Goal: Task Accomplishment & Management: Manage account settings

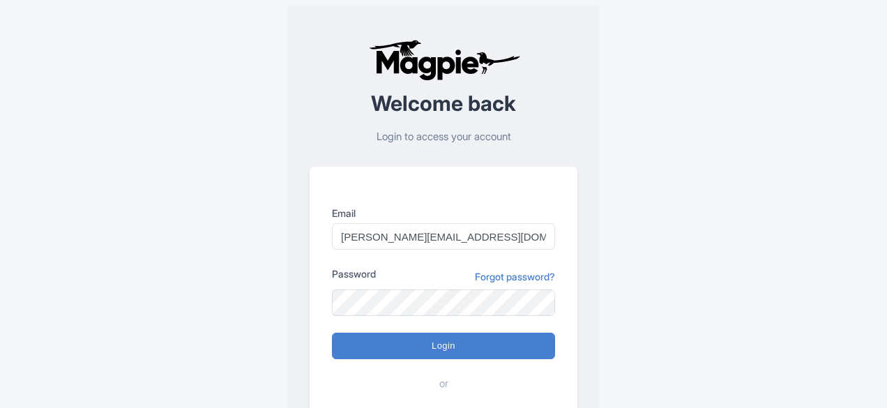
type input "Logging in..."
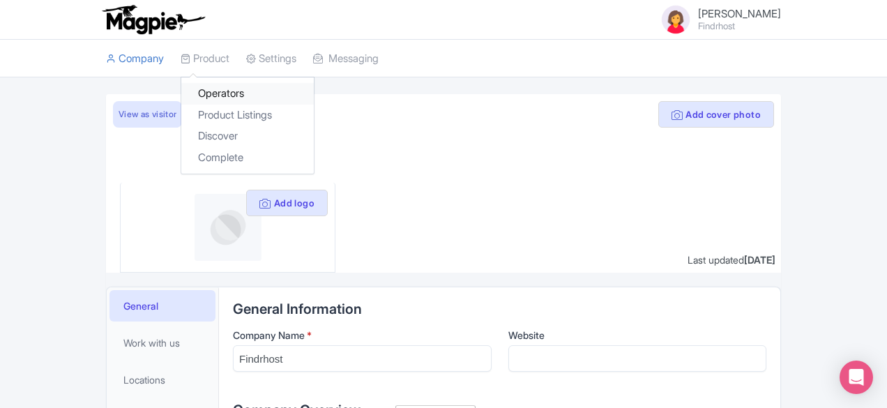
click at [181, 90] on link "Operators" at bounding box center [247, 94] width 133 height 22
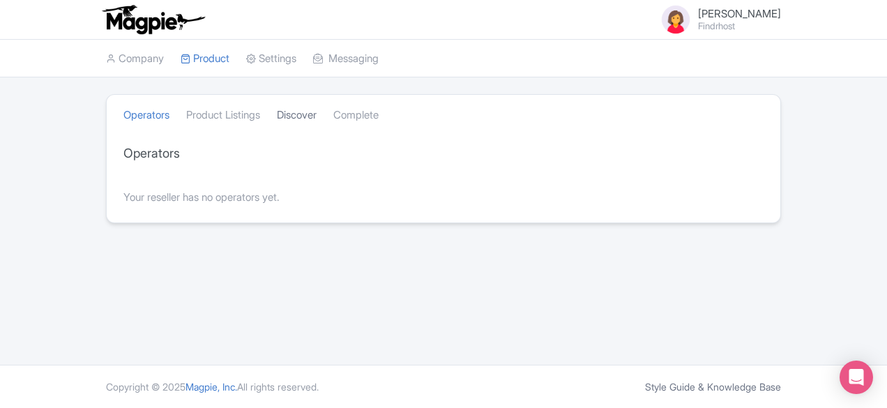
click at [277, 118] on link "Discover" at bounding box center [297, 115] width 40 height 38
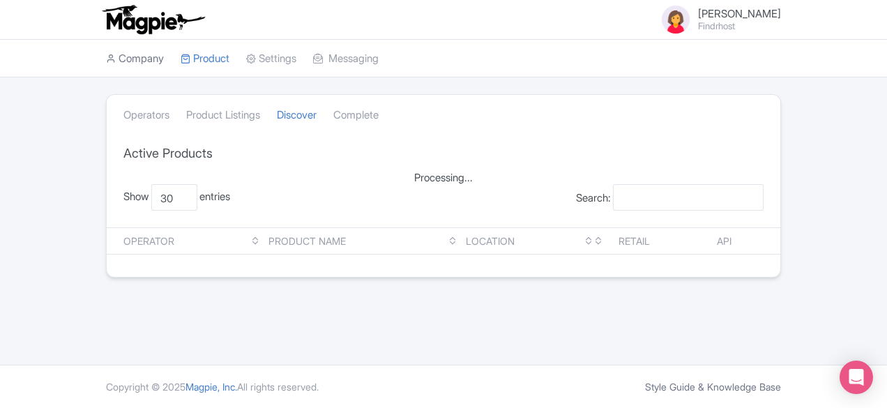
click at [106, 63] on link "Company" at bounding box center [135, 59] width 58 height 38
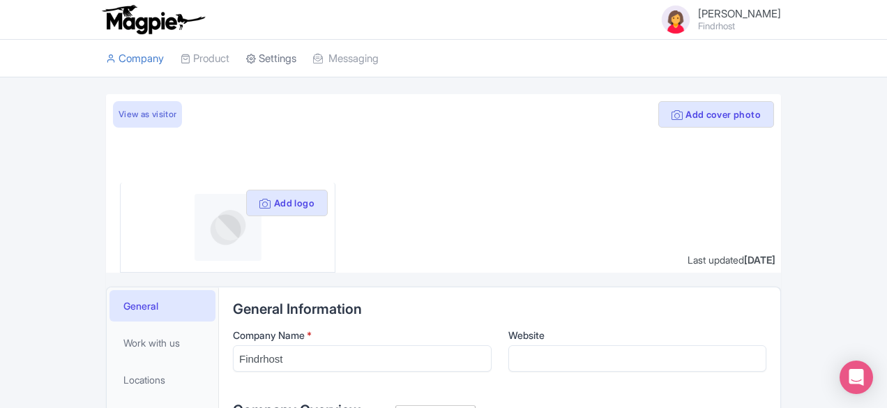
click at [246, 59] on link "Settings" at bounding box center [271, 59] width 50 height 38
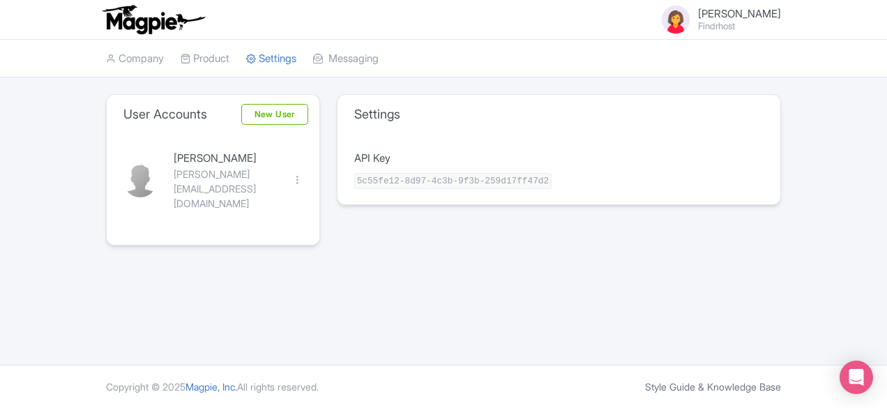
click at [99, 26] on img at bounding box center [153, 19] width 108 height 31
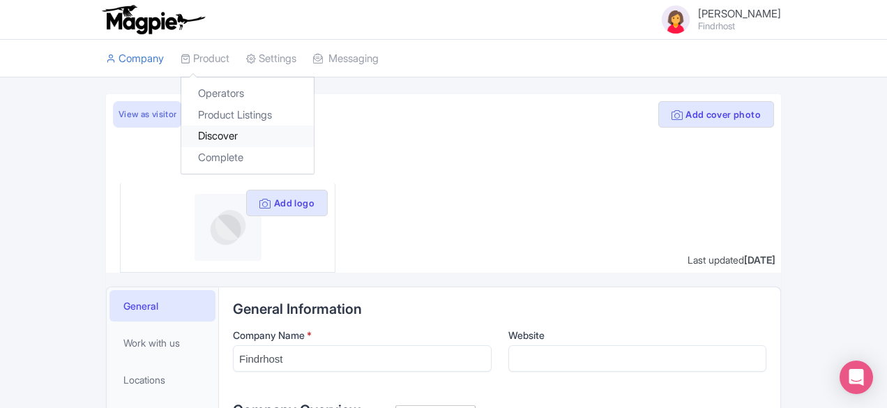
click at [181, 135] on link "Discover" at bounding box center [247, 137] width 133 height 22
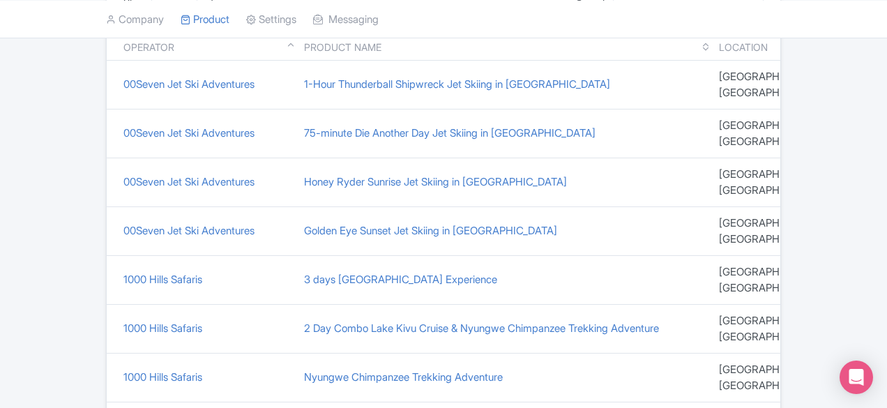
scroll to position [195, 0]
click at [123, 223] on link "00Seven Jet Ski Adventures" at bounding box center [188, 229] width 131 height 13
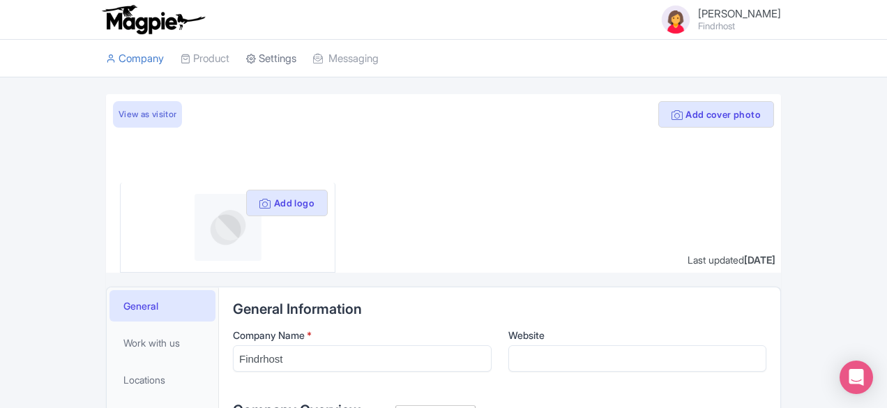
click at [246, 57] on link "Settings" at bounding box center [271, 59] width 50 height 38
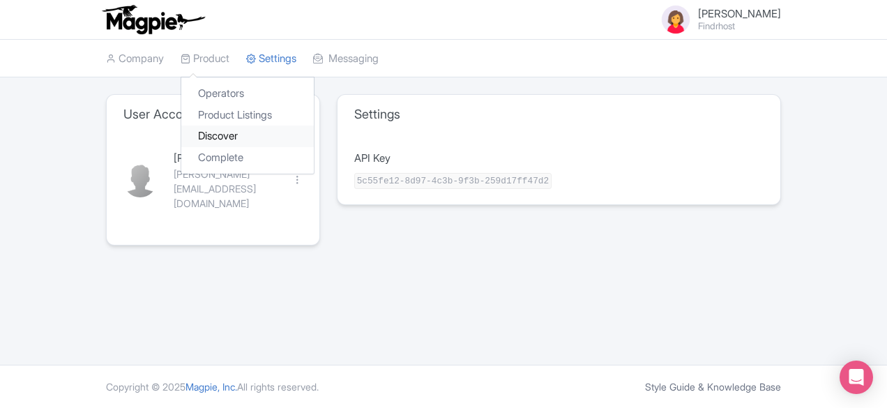
click at [181, 130] on link "Discover" at bounding box center [247, 137] width 133 height 22
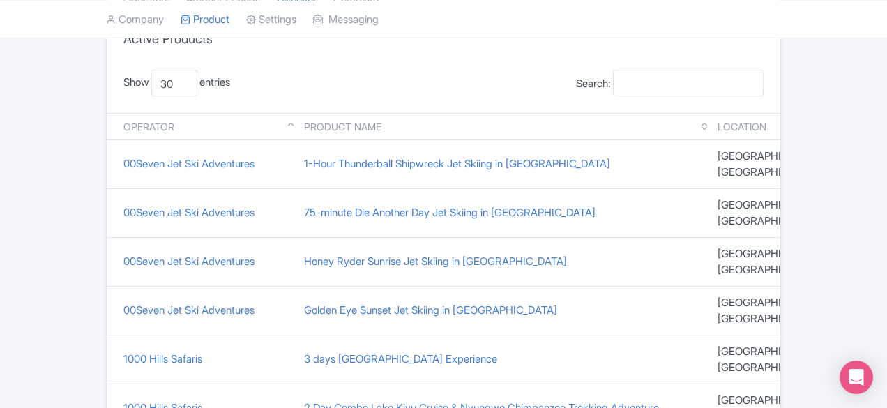
scroll to position [119, 0]
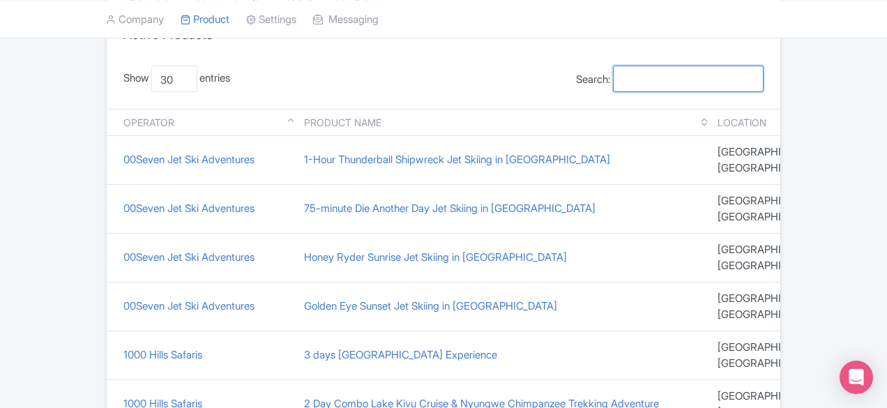
click at [723, 77] on input "Search:" at bounding box center [688, 79] width 151 height 27
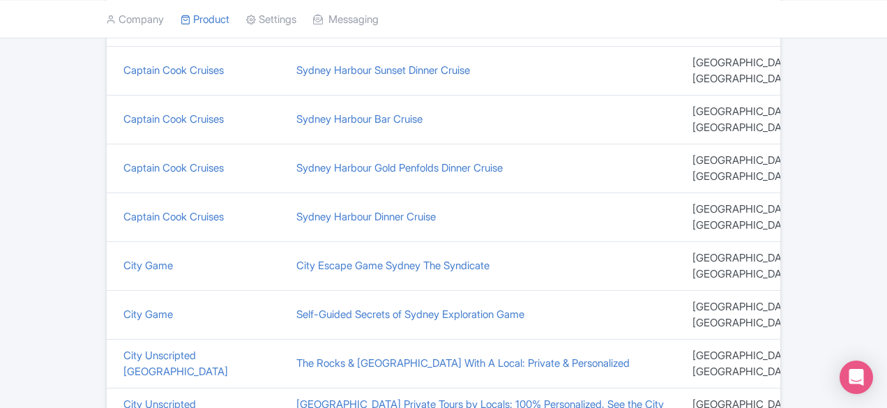
scroll to position [1039, 0]
type input "sydney"
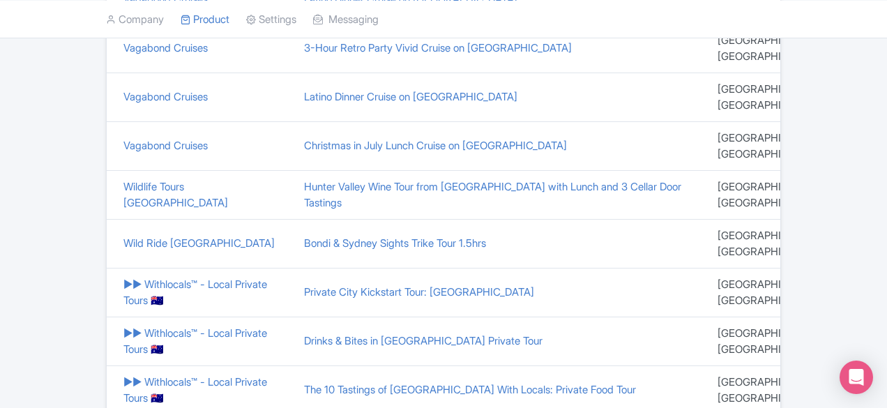
scroll to position [433, 0]
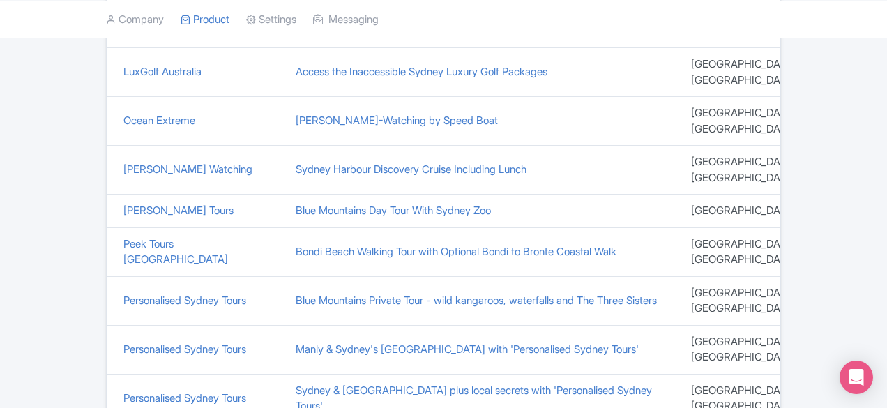
scroll to position [738, 0]
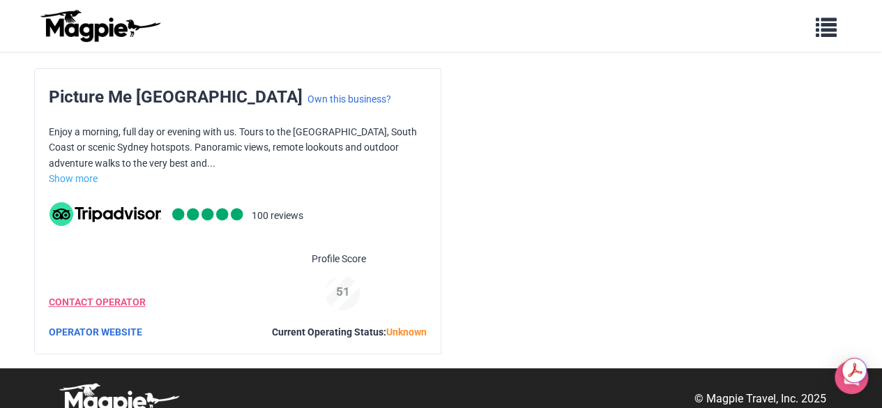
click at [93, 304] on link "CONTACT OPERATOR" at bounding box center [97, 301] width 97 height 11
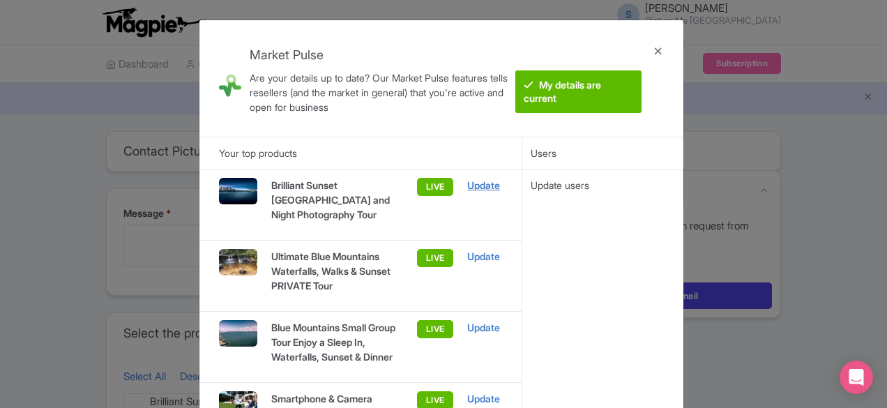
click at [484, 182] on div "Update" at bounding box center [484, 185] width 34 height 15
drag, startPoint x: 356, startPoint y: 212, endPoint x: 270, endPoint y: 182, distance: 91.5
click at [270, 182] on div "Brilliant Sunset [GEOGRAPHIC_DATA] and Night Photography Tour" at bounding box center [330, 205] width 147 height 54
copy p "Brilliant Sunset [GEOGRAPHIC_DATA] and Night Photography Tour"
click at [741, 135] on div "Market Pulse Are your details up to date? Our Market Pulse features tells resel…" at bounding box center [443, 204] width 887 height 408
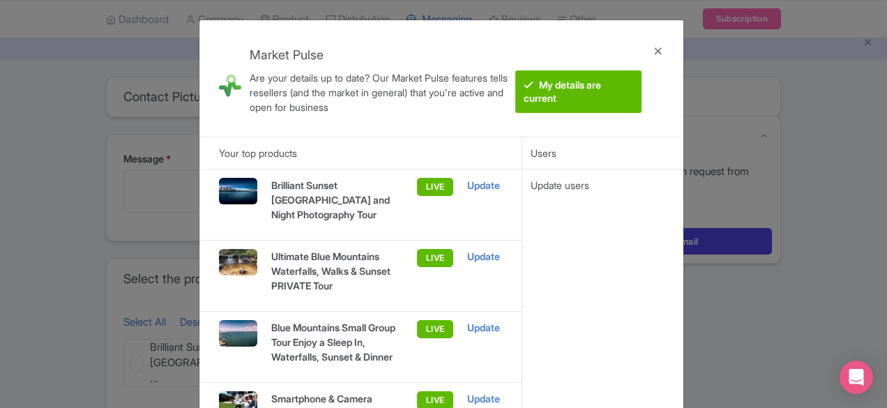
scroll to position [60, 0]
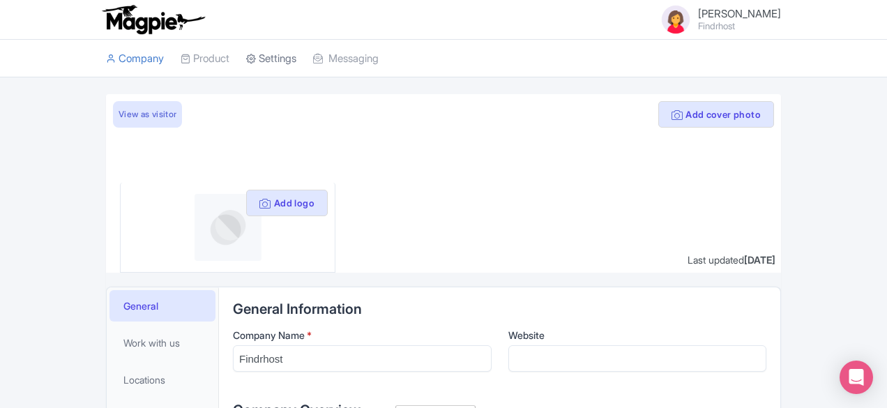
click at [246, 61] on link "Settings" at bounding box center [271, 59] width 50 height 38
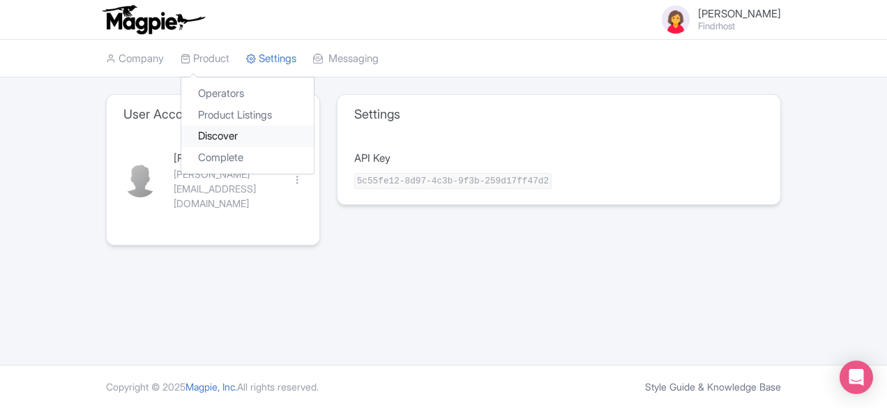
click at [181, 139] on link "Discover" at bounding box center [247, 137] width 133 height 22
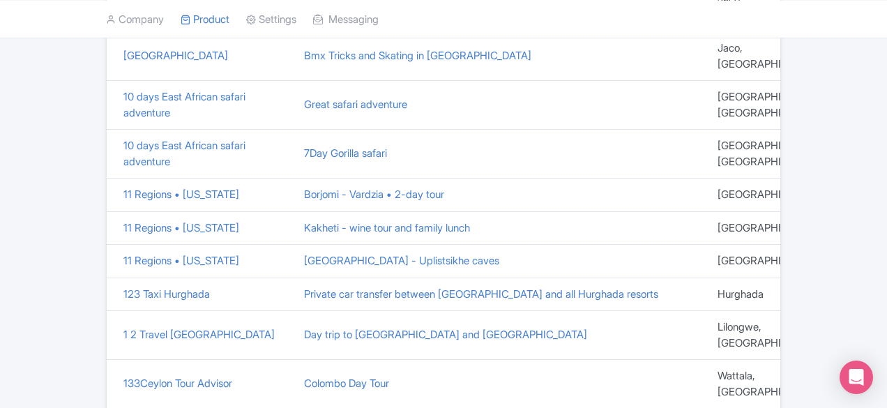
scroll to position [1024, 0]
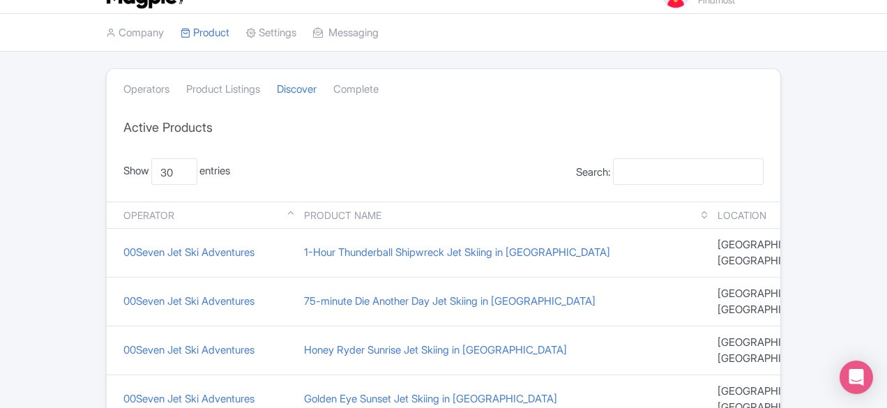
scroll to position [42, 0]
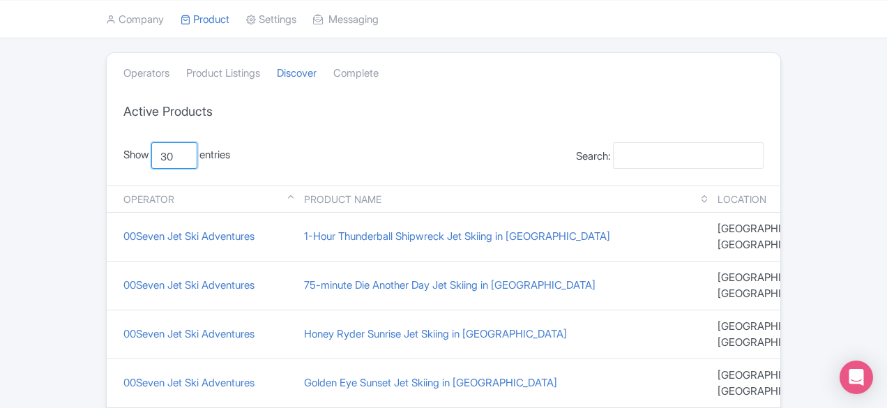
click at [151, 156] on select "30 50 100" at bounding box center [174, 155] width 46 height 27
select select "100"
click at [151, 142] on select "30 50 100" at bounding box center [174, 155] width 46 height 27
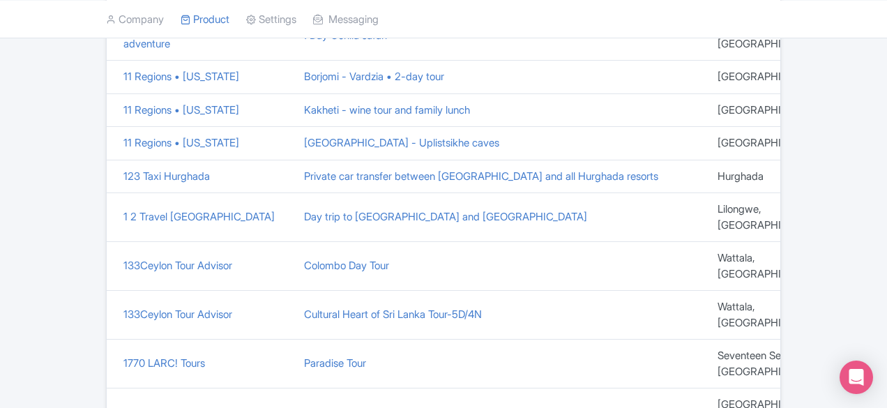
scroll to position [0, 0]
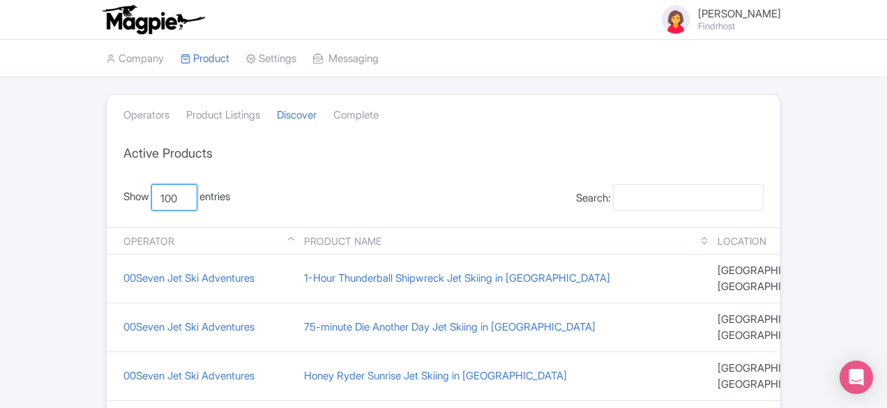
click at [151, 199] on select "30 50 100" at bounding box center [174, 197] width 46 height 27
click at [151, 184] on select "30 50 100" at bounding box center [174, 197] width 46 height 27
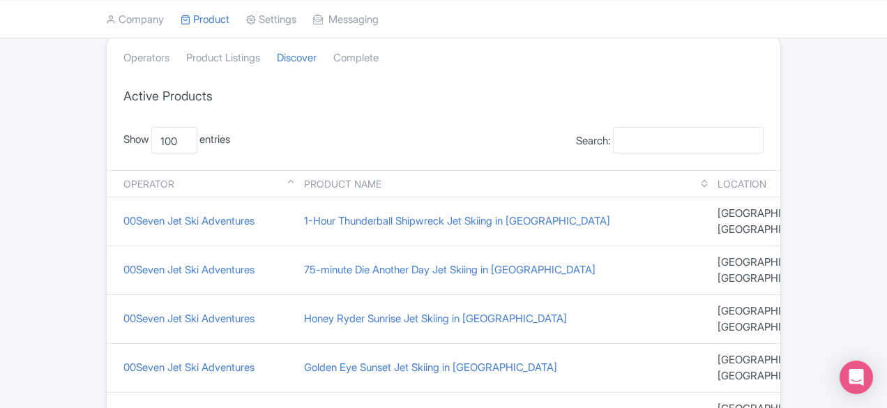
scroll to position [68, 0]
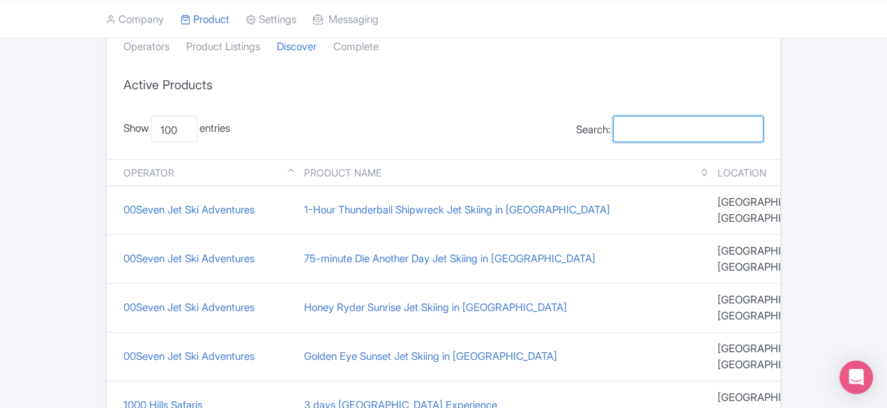
click at [764, 127] on input "Search:" at bounding box center [688, 129] width 151 height 27
type input "australia"
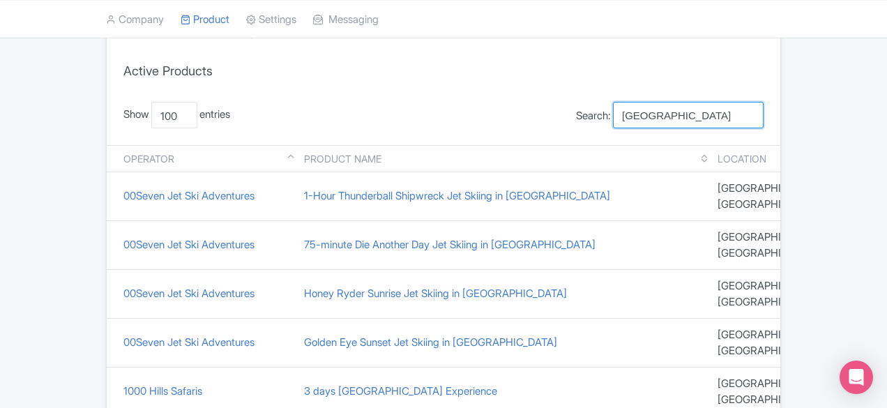
scroll to position [0, 0]
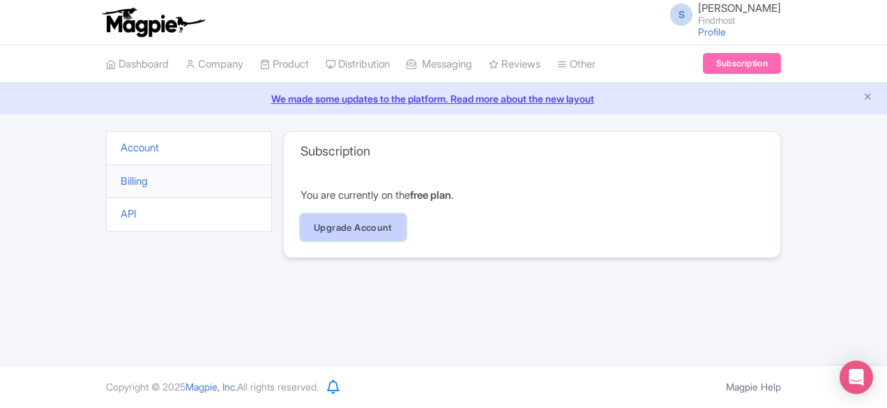
click at [301, 225] on link "Upgrade Account" at bounding box center [353, 227] width 105 height 27
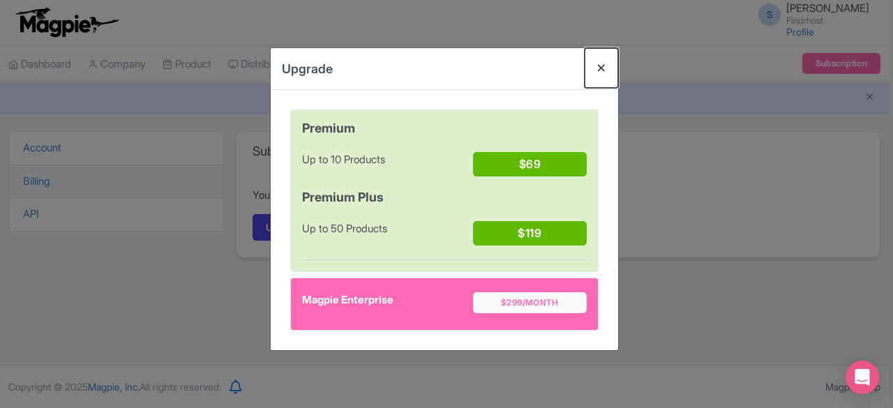
click at [603, 69] on button "Close" at bounding box center [601, 68] width 33 height 40
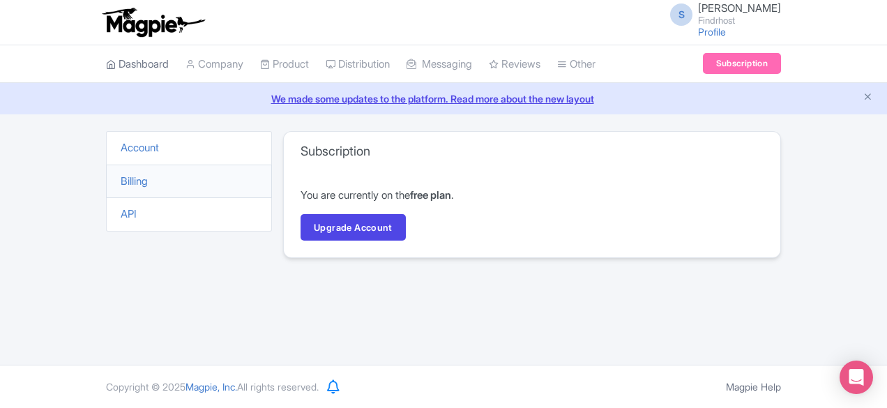
click at [106, 62] on link "Dashboard" at bounding box center [137, 64] width 63 height 38
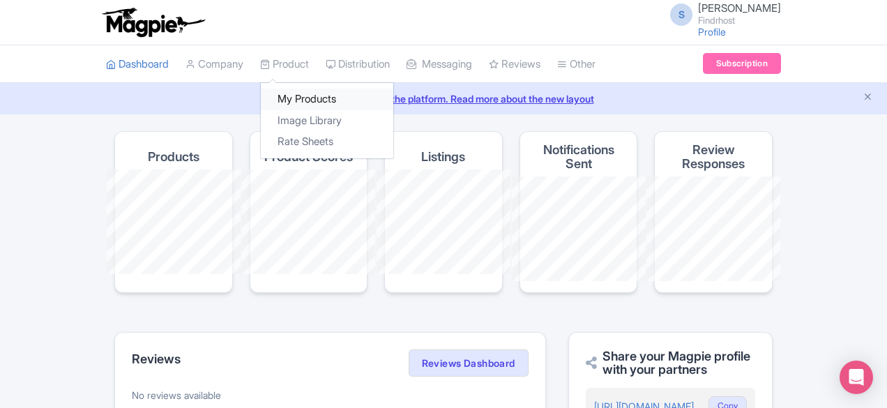
click at [261, 100] on link "My Products" at bounding box center [327, 100] width 133 height 22
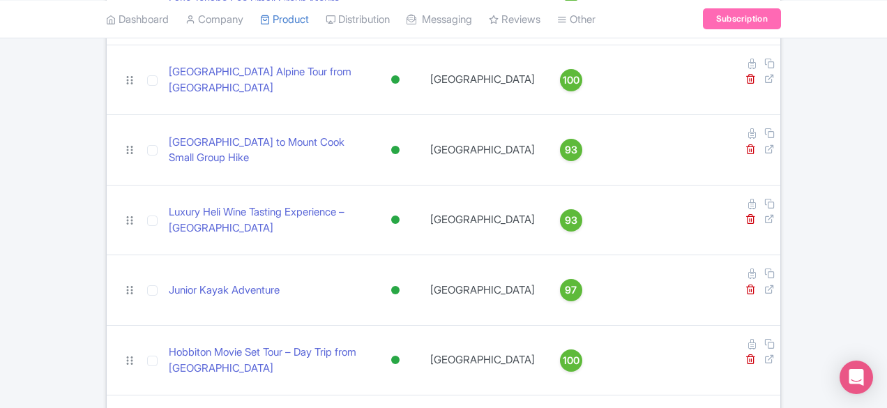
scroll to position [455, 0]
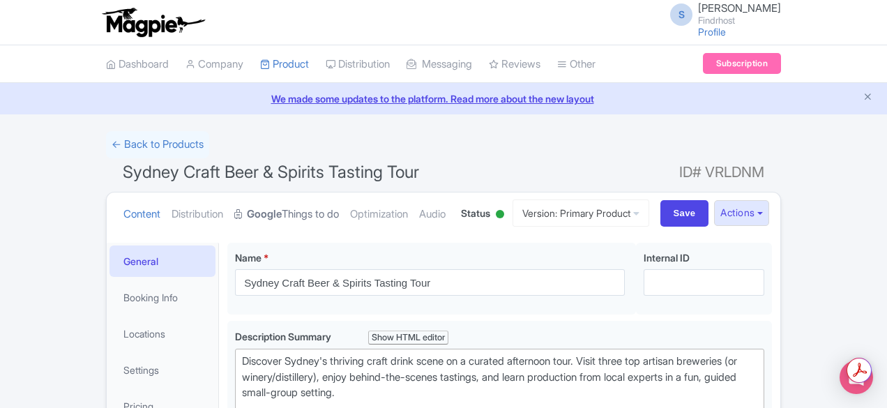
click at [247, 211] on strong "Google" at bounding box center [264, 214] width 35 height 16
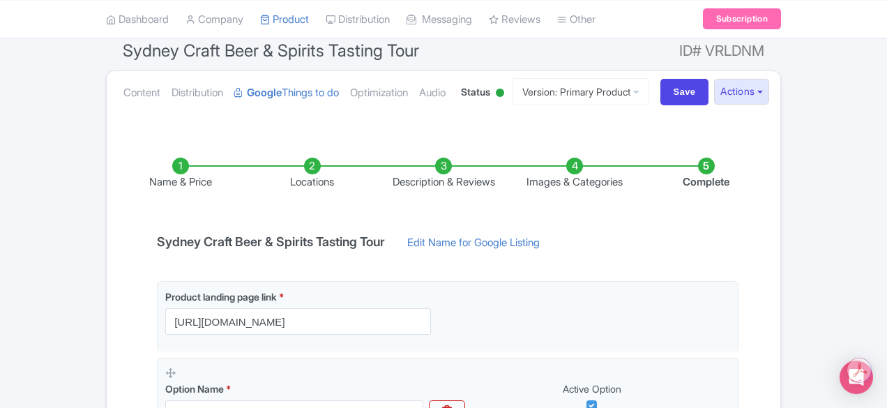
scroll to position [133, 0]
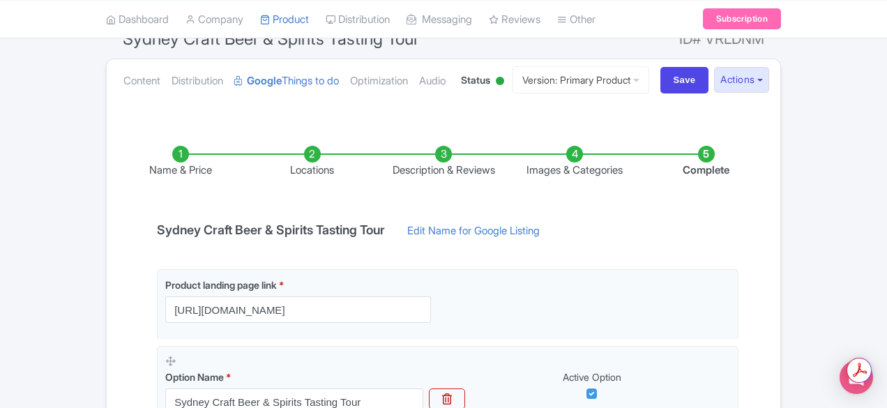
click at [606, 165] on li "Images & Categories" at bounding box center [574, 162] width 131 height 33
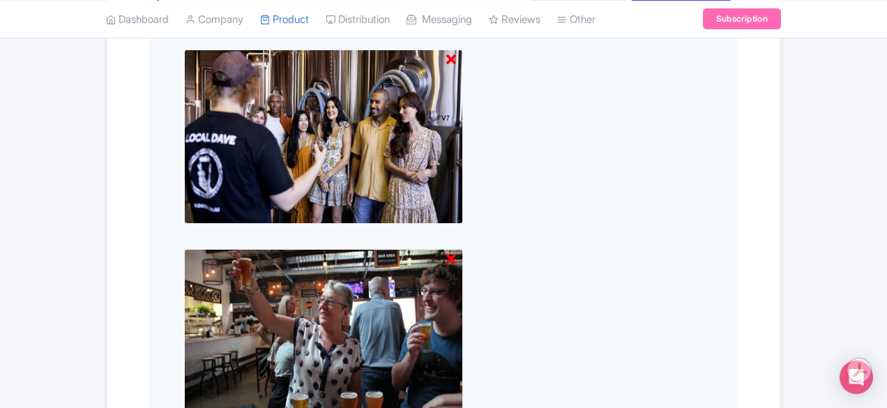
scroll to position [574, 0]
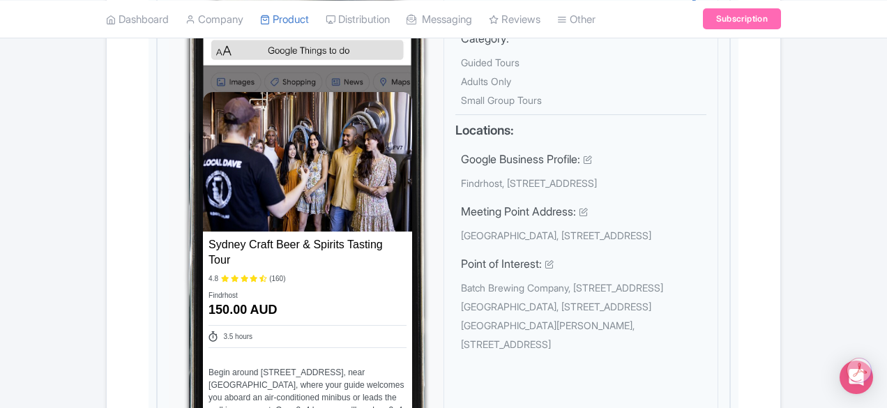
scroll to position [0, 0]
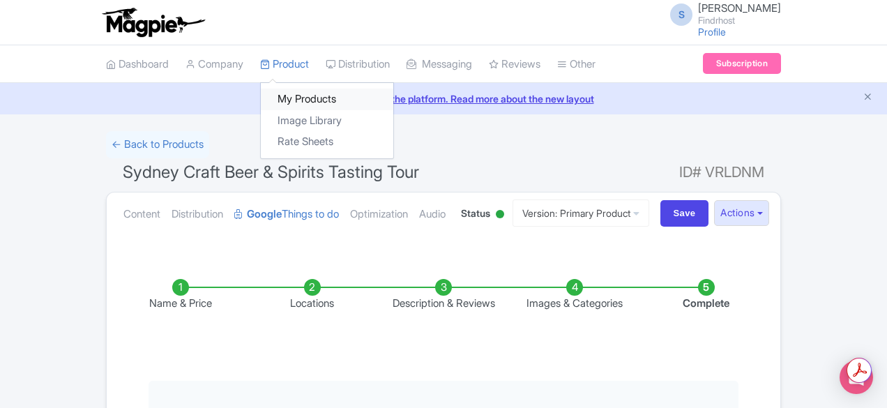
click at [261, 89] on link "My Products" at bounding box center [327, 100] width 133 height 22
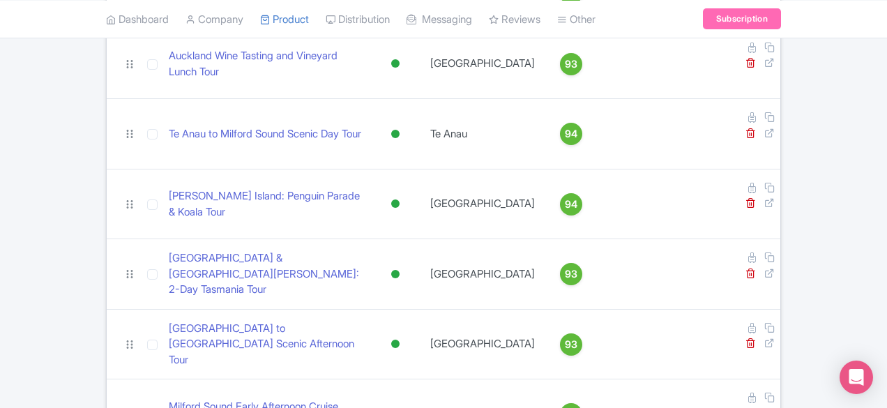
scroll to position [1988, 0]
